Goal: Navigation & Orientation: Find specific page/section

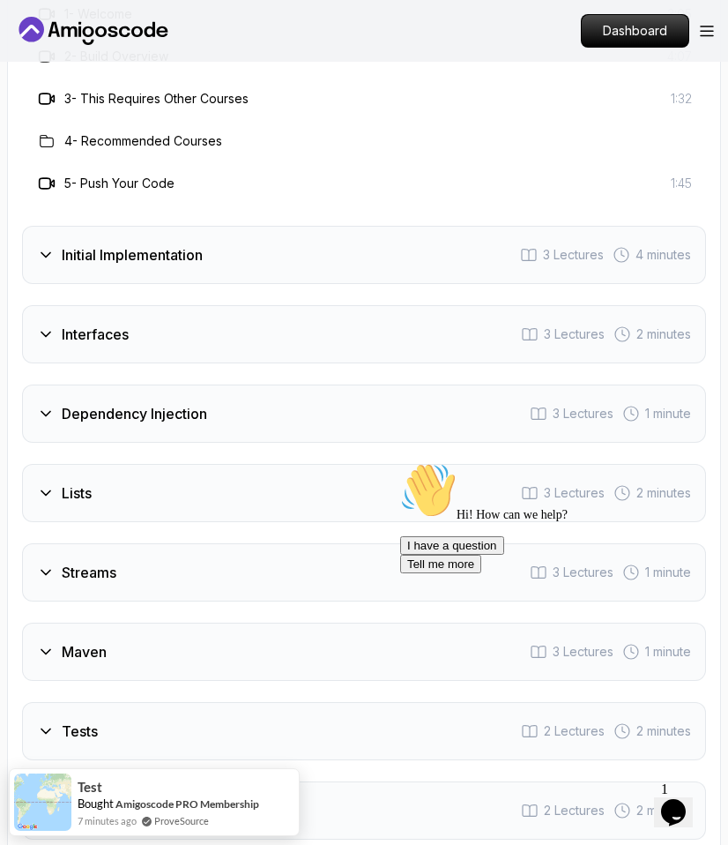
scroll to position [2775, 0]
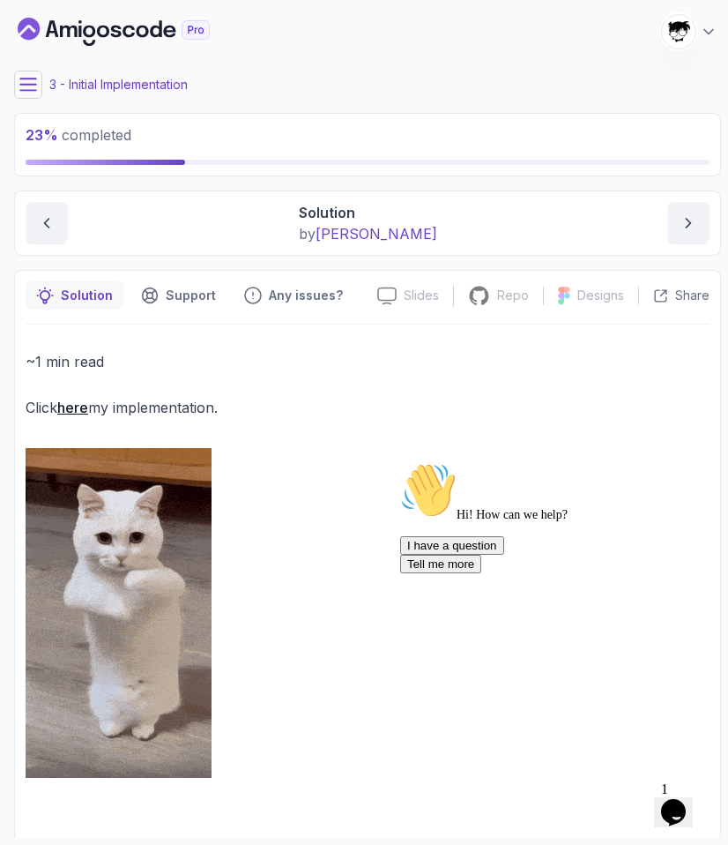
click at [682, 797] on button "Opens Chat This icon Opens the chat window." at bounding box center [673, 812] width 39 height 30
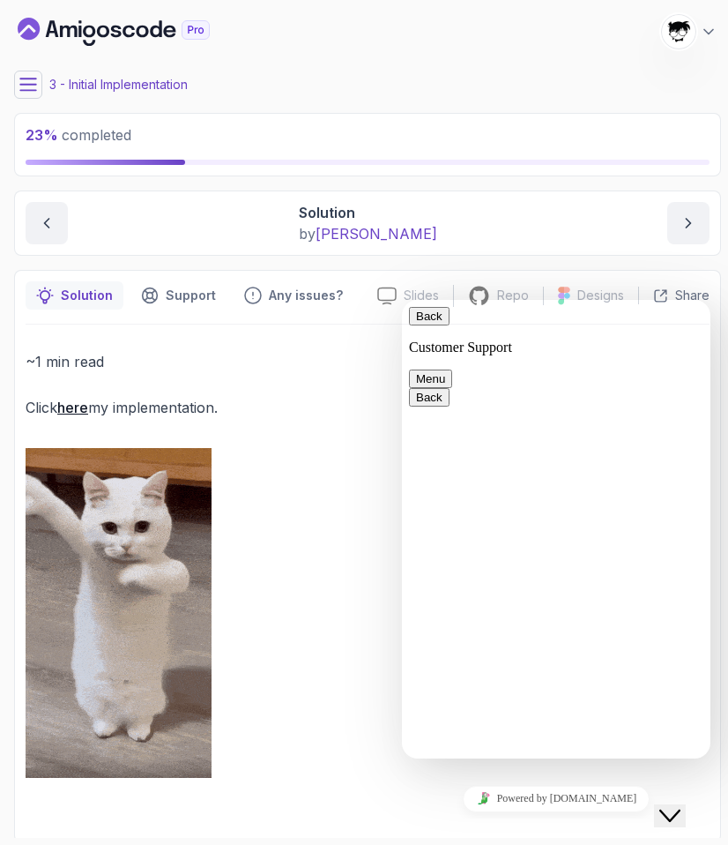
click at [682, 804] on button "Close Chat This icon closes the chat window." at bounding box center [670, 815] width 32 height 23
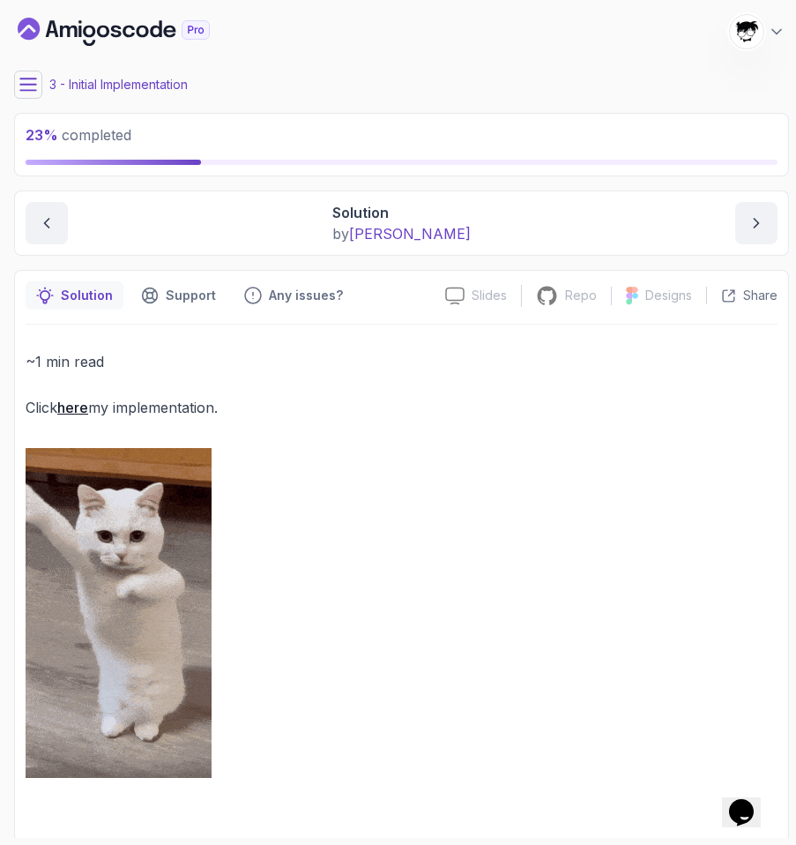
click at [20, 92] on icon at bounding box center [28, 85] width 18 height 18
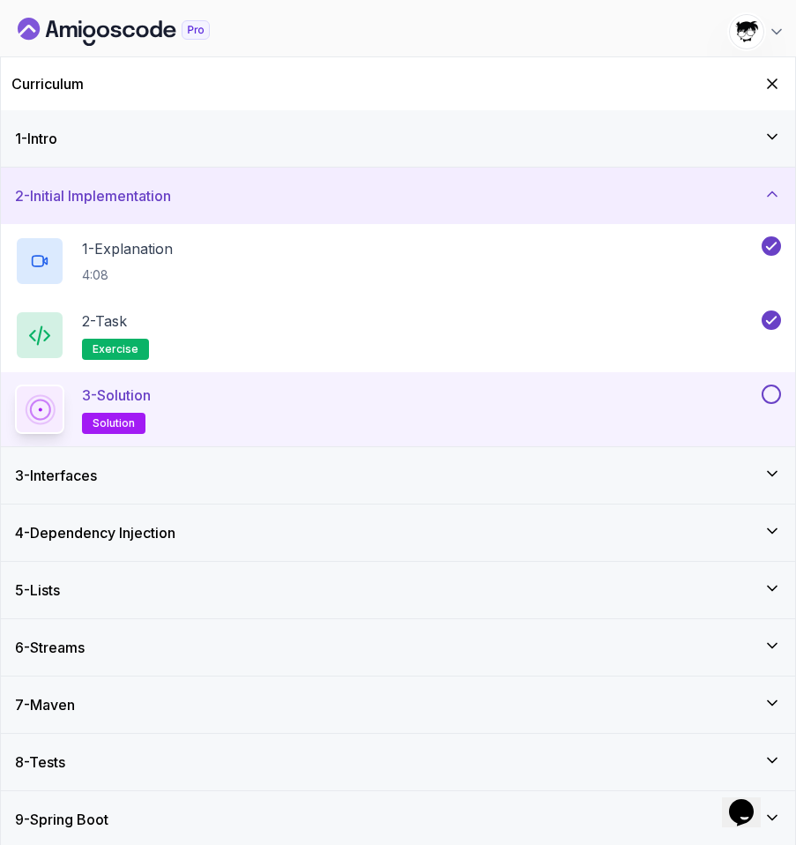
click at [727, 392] on button at bounding box center [771, 393] width 19 height 19
click at [616, 466] on div "3 - Interfaces" at bounding box center [398, 475] width 766 height 21
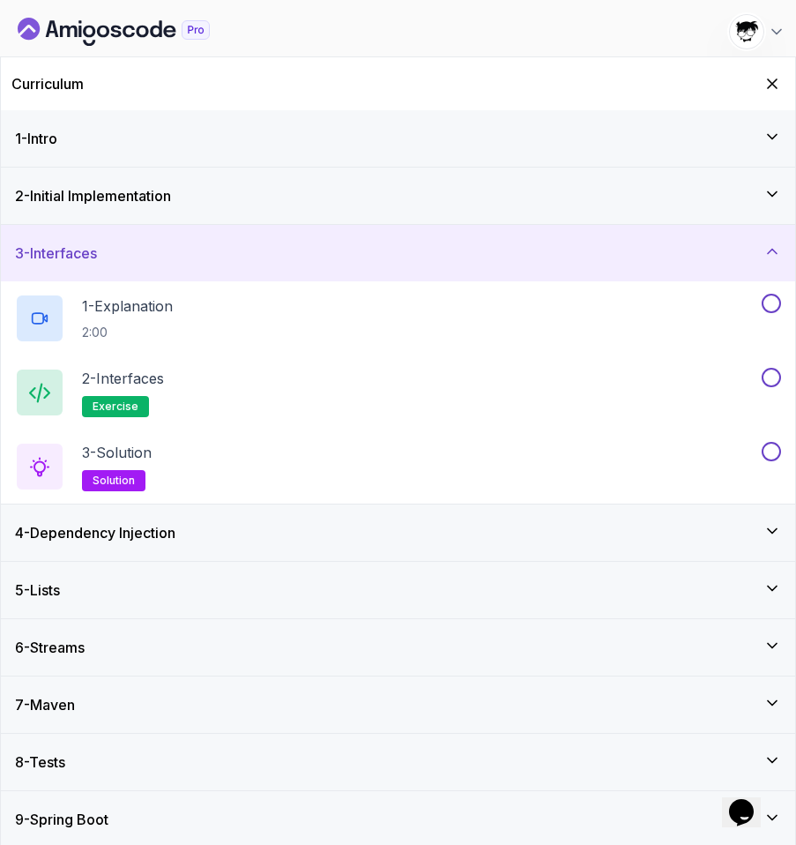
click at [283, 245] on div "3 - Interfaces" at bounding box center [398, 252] width 766 height 21
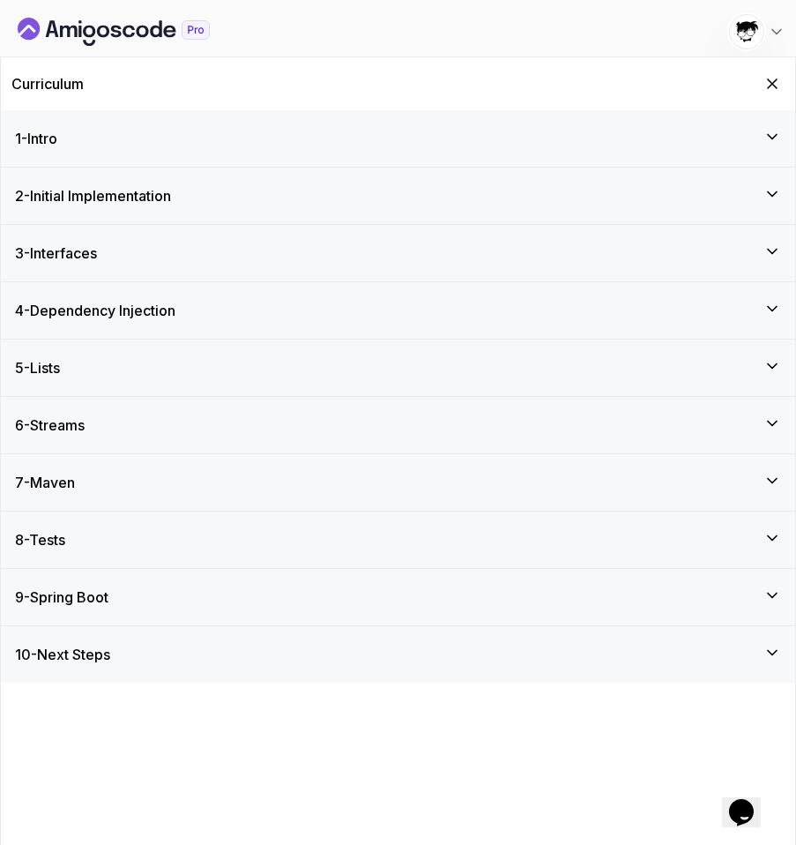
click at [67, 34] on icon "Dashboard" at bounding box center [114, 32] width 192 height 28
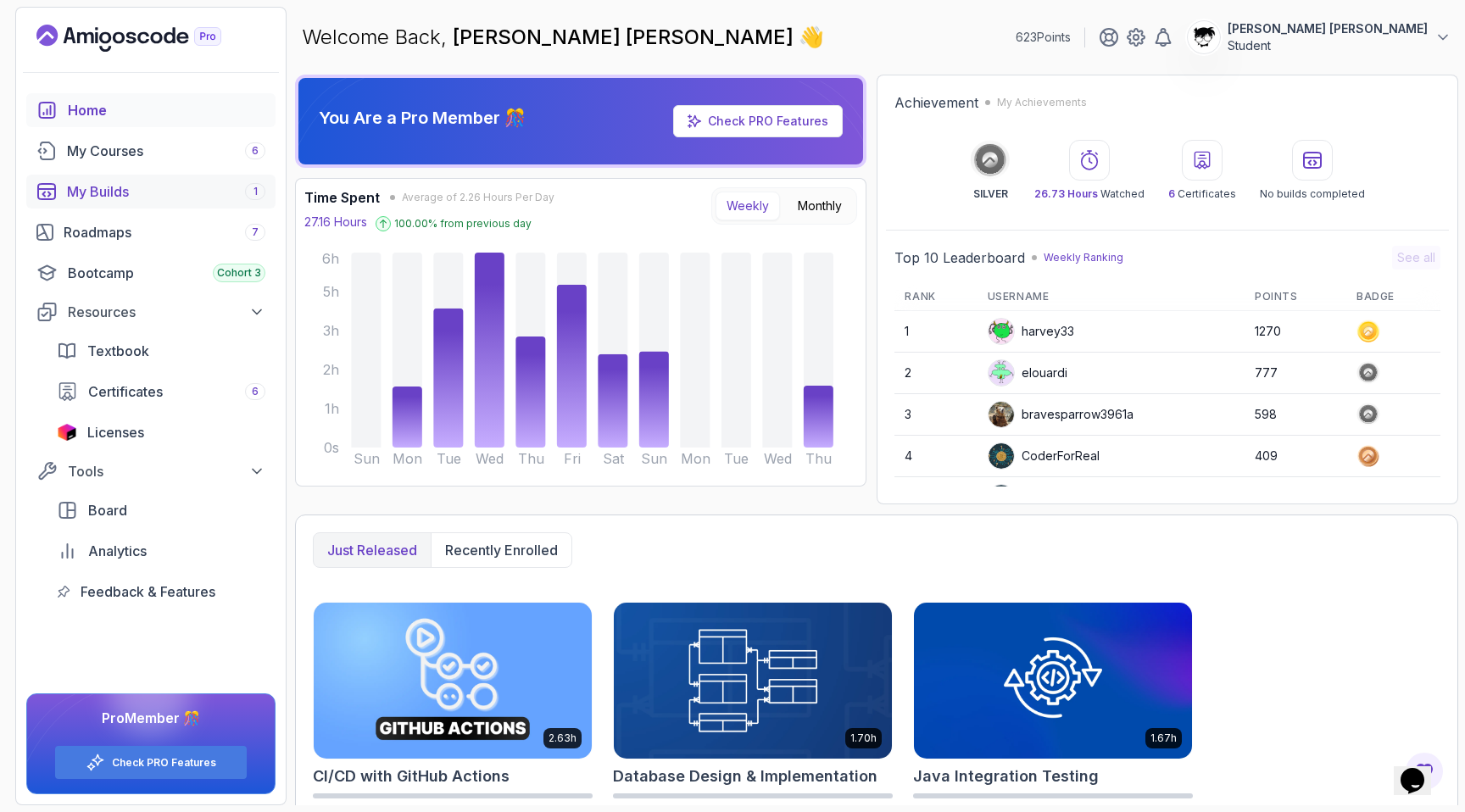
click at [161, 196] on div "My Builds 1" at bounding box center [166, 191] width 198 height 20
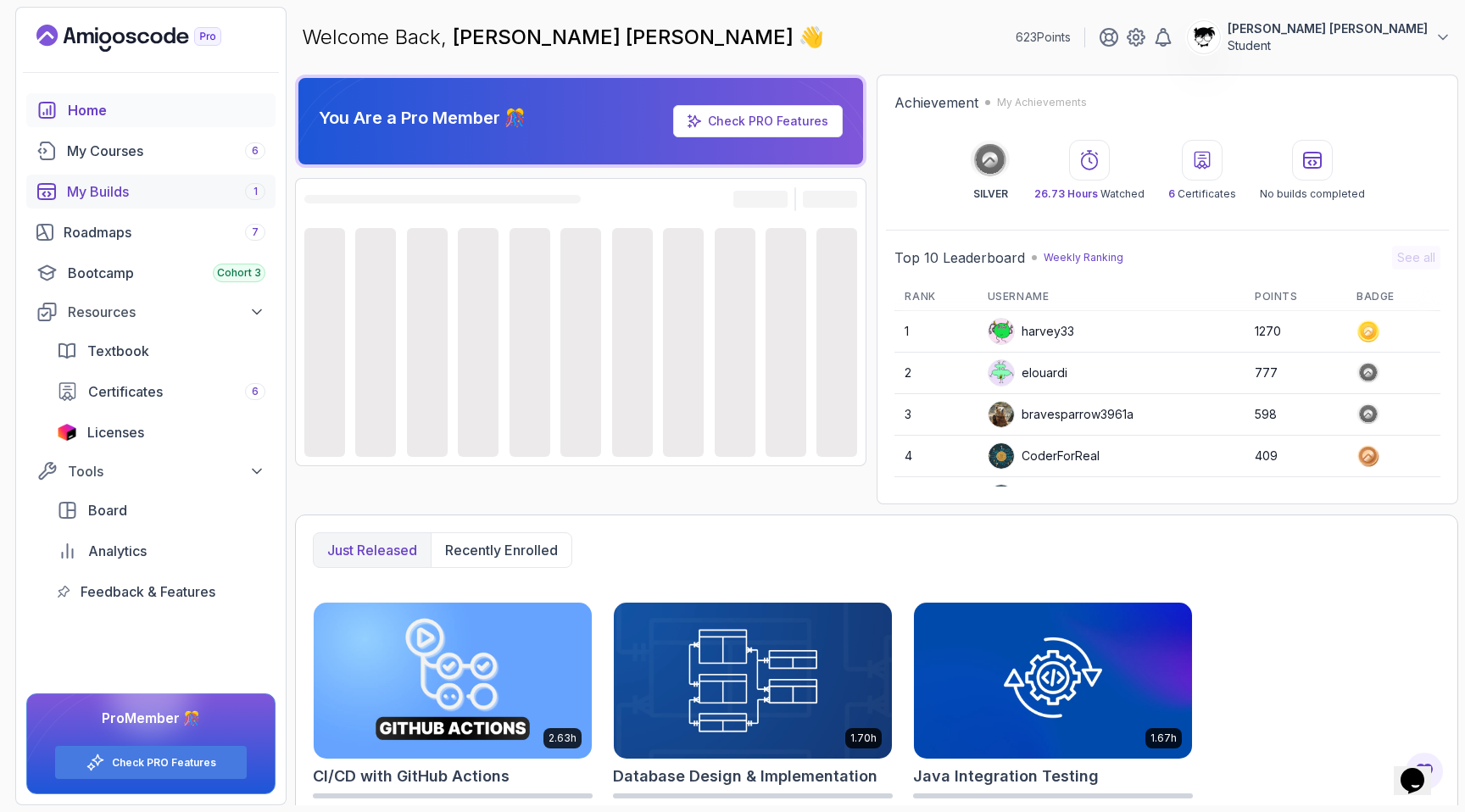
click at [120, 197] on div "My Builds 1" at bounding box center [166, 191] width 198 height 20
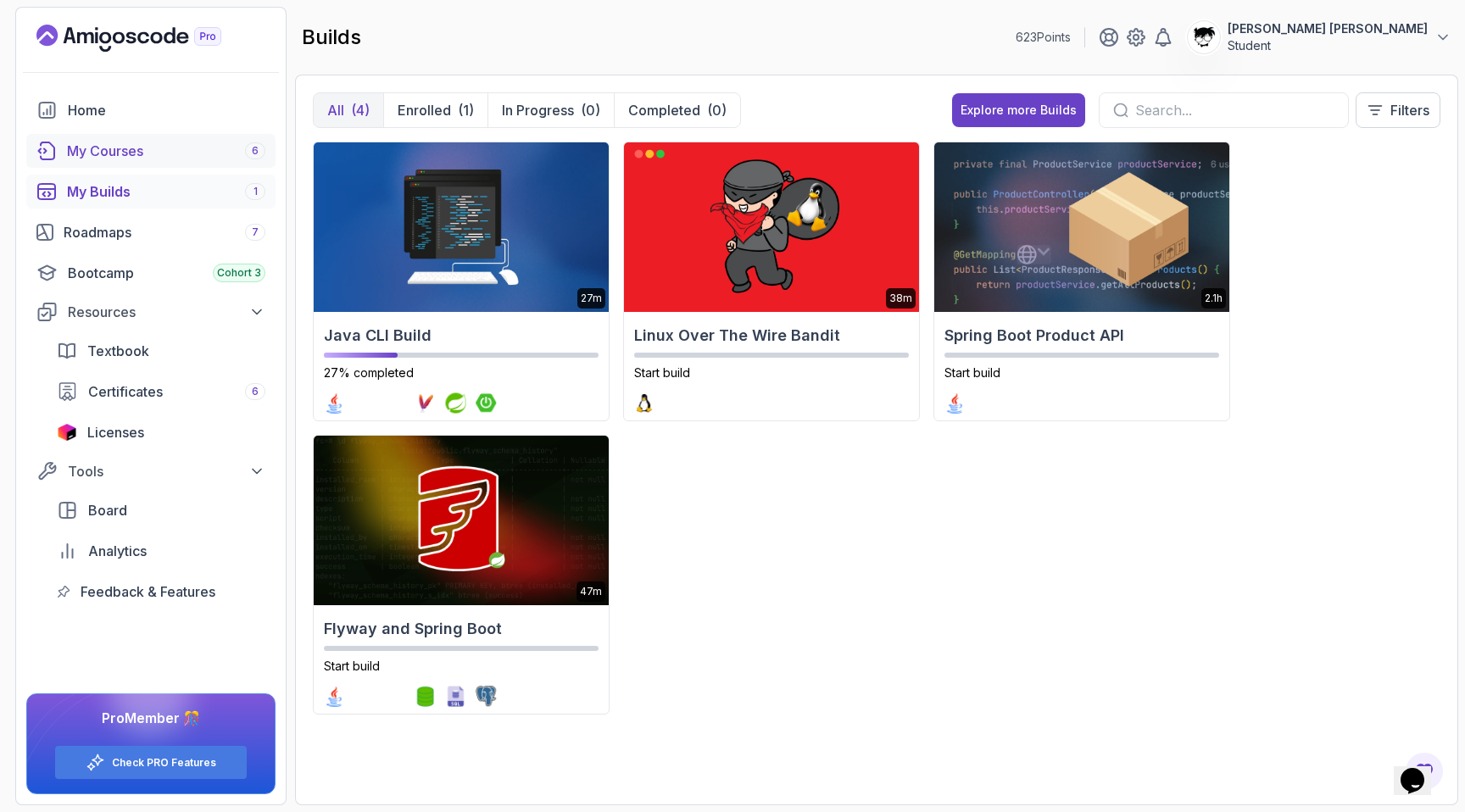
click at [141, 153] on div "My Courses 6" at bounding box center [166, 150] width 198 height 20
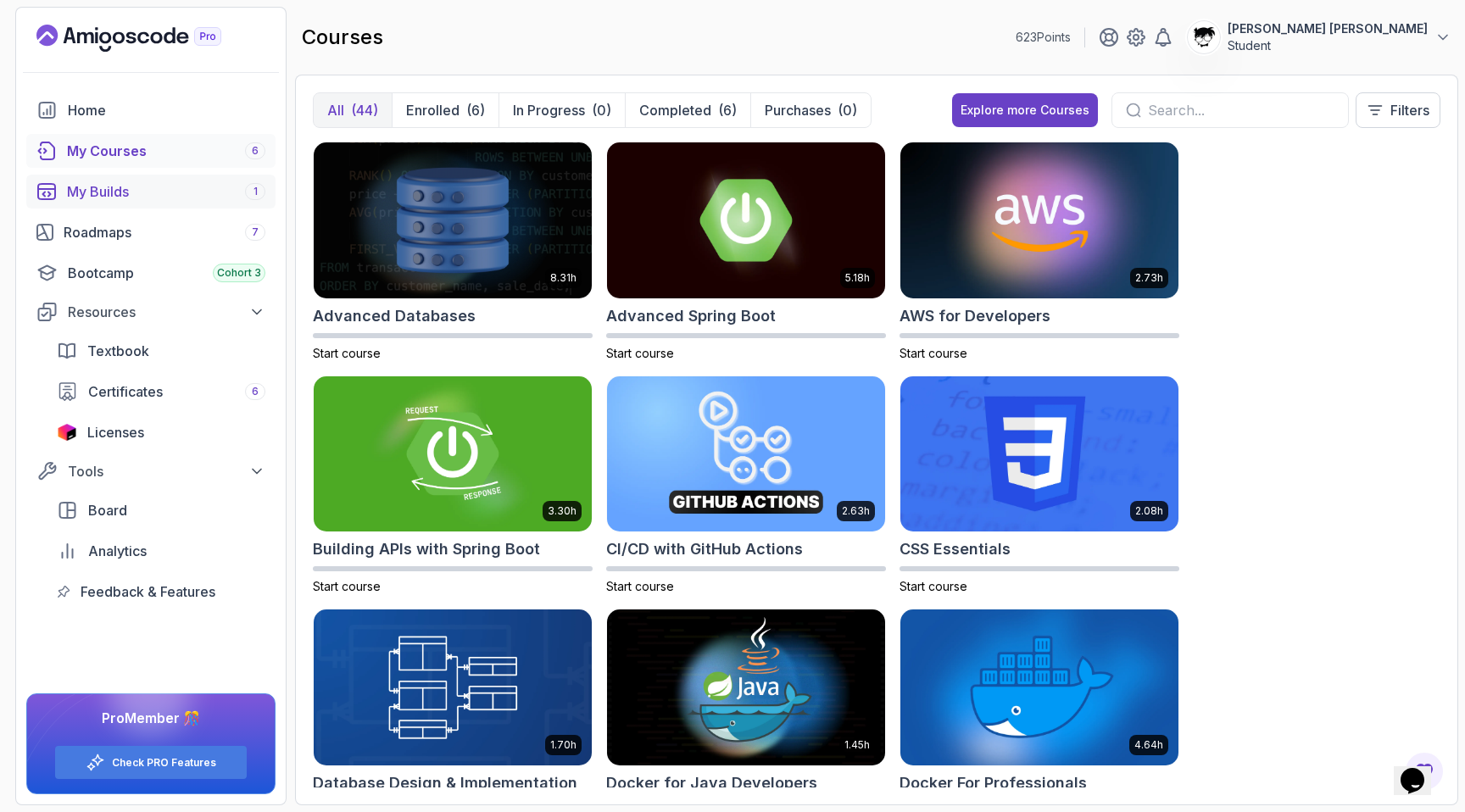
click at [178, 191] on div "My Builds 1" at bounding box center [166, 191] width 198 height 20
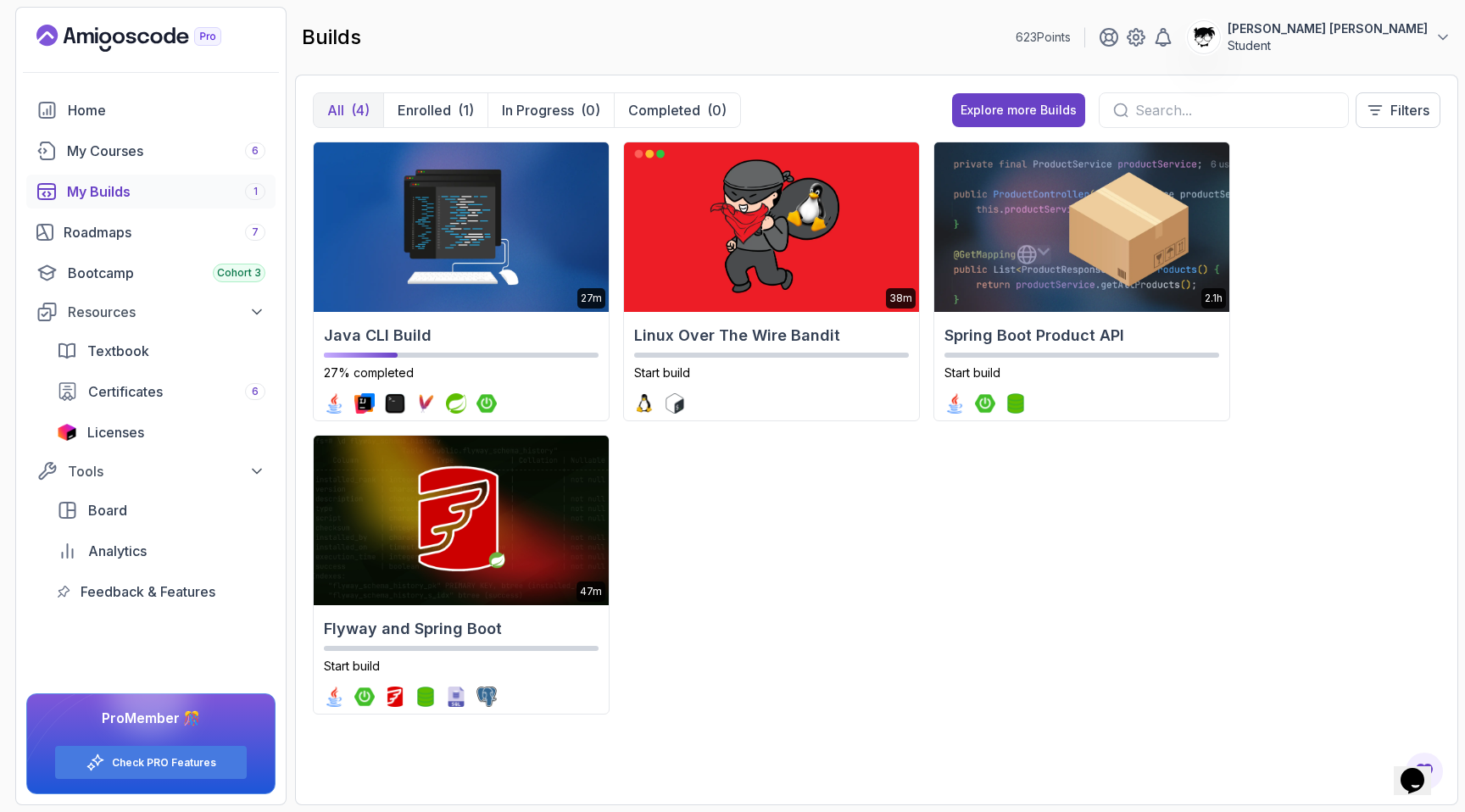
click at [127, 213] on div "Home My Courses 6 My Builds 1 Roadmaps 7 Bootcamp Cohort 3 Resources Textbook C…" at bounding box center [150, 351] width 249 height 515
click at [127, 221] on link "Roadmaps 7" at bounding box center [150, 232] width 249 height 34
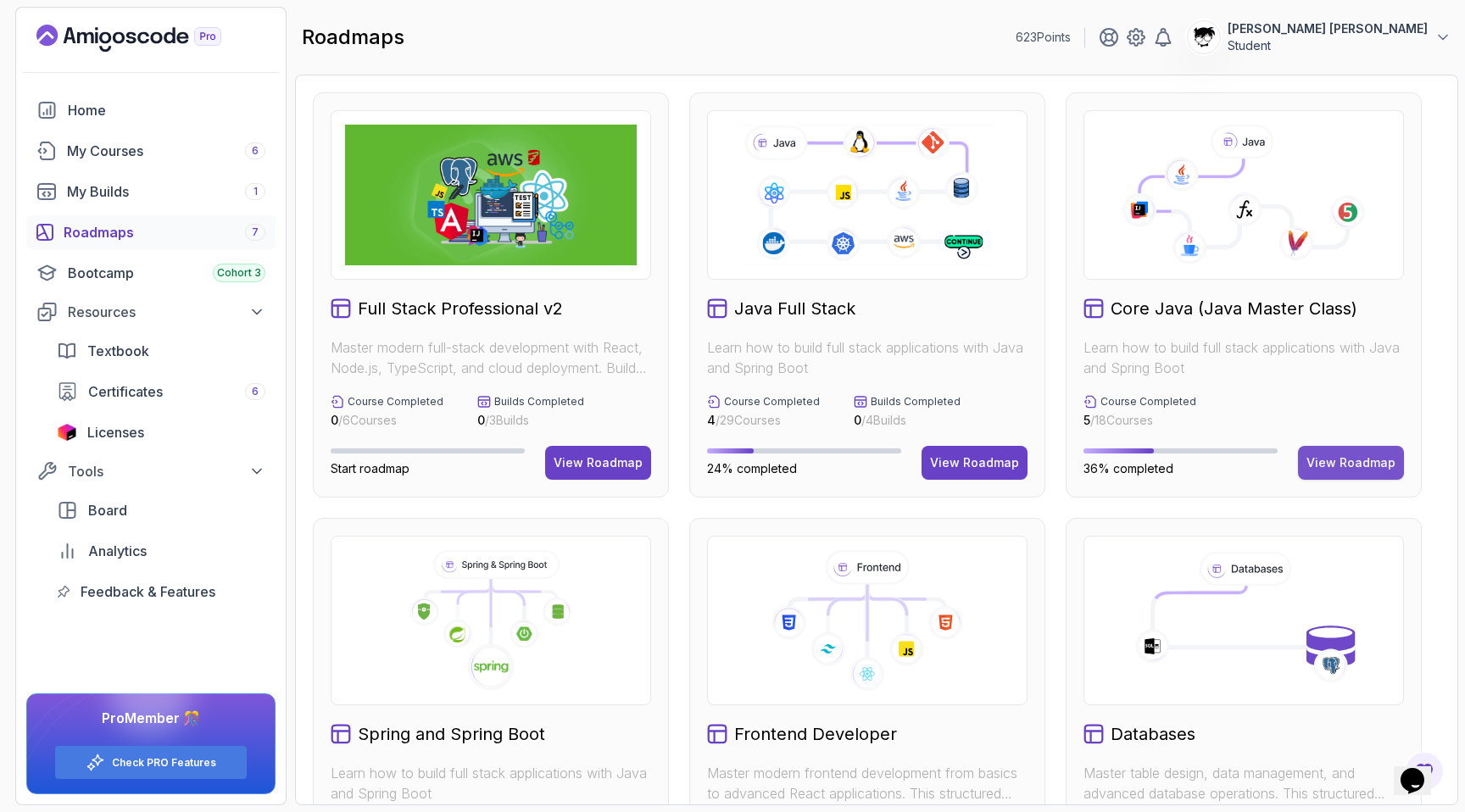
click at [699, 453] on button "View Roadmap" at bounding box center [1351, 462] width 106 height 34
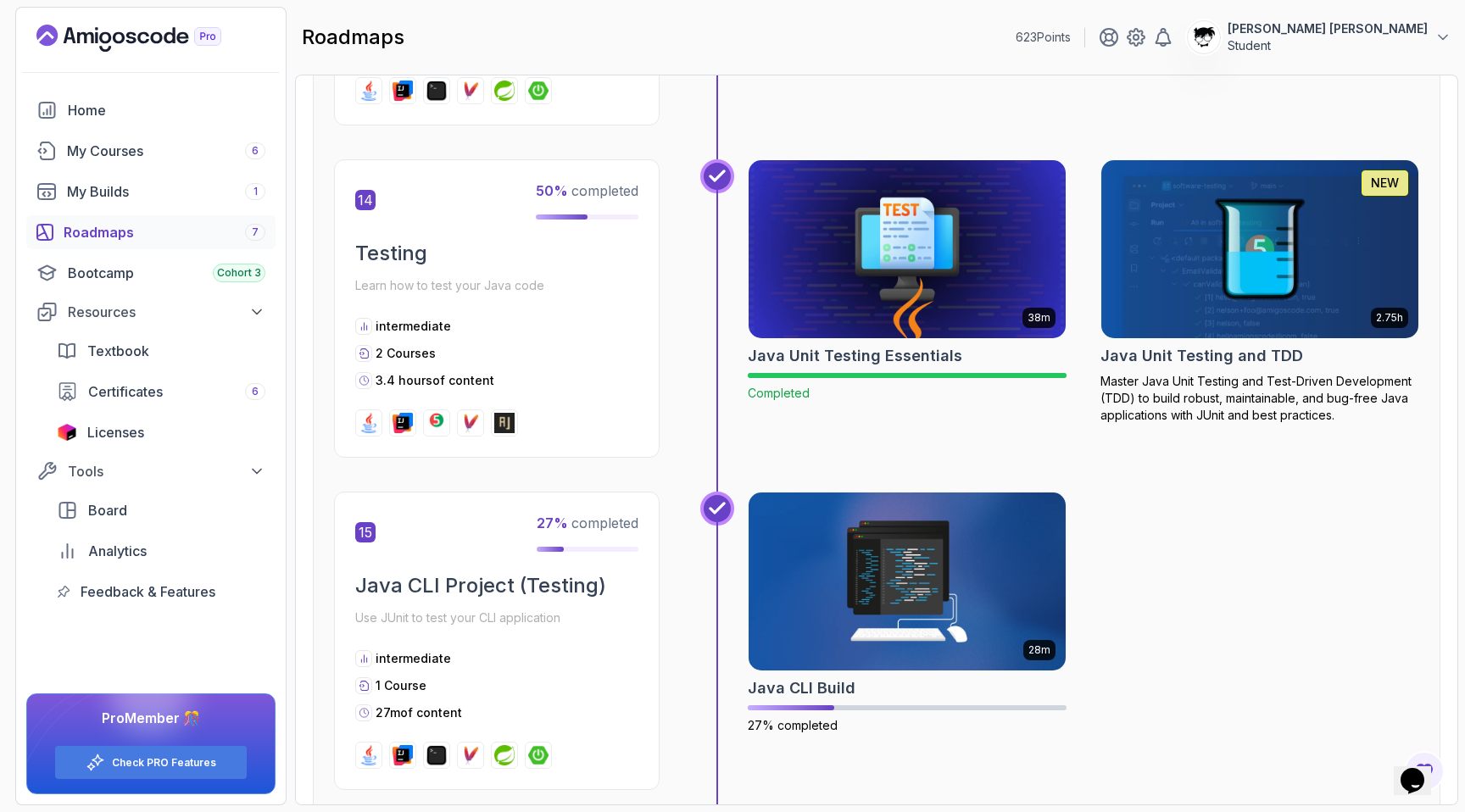
scroll to position [5346, 0]
